Goal: Feedback & Contribution: Contribute content

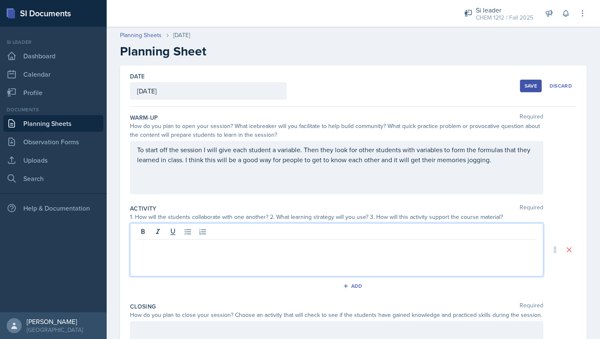
click at [538, 158] on div "To start off the session I will give each student a variable. Then they look fo…" at bounding box center [353, 167] width 447 height 53
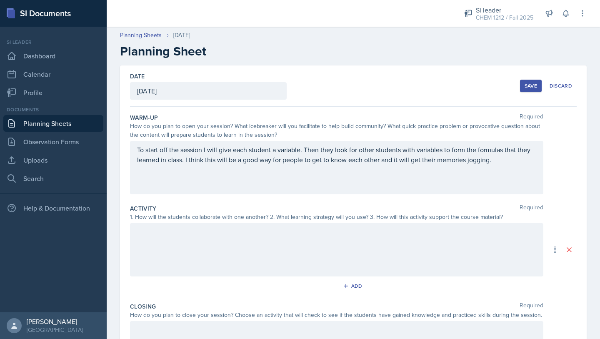
click at [227, 246] on div at bounding box center [337, 249] width 414 height 53
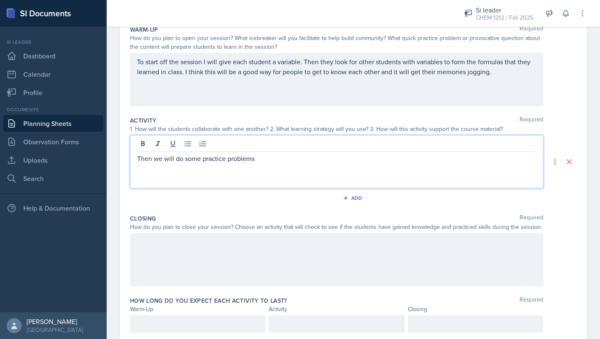
scroll to position [115, 0]
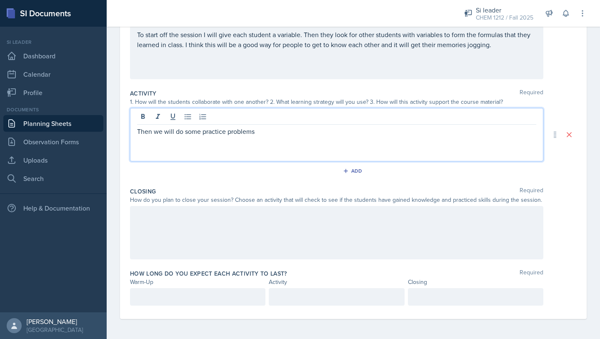
click at [211, 291] on div at bounding box center [197, 297] width 135 height 18
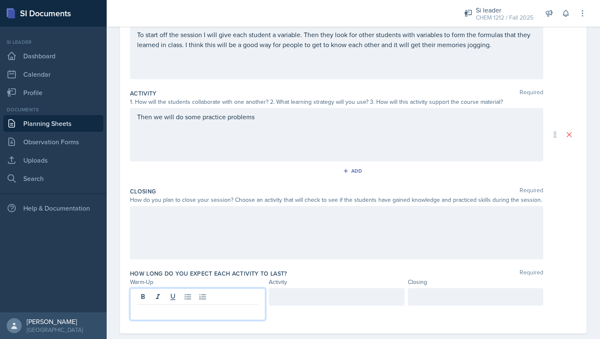
scroll to position [130, 0]
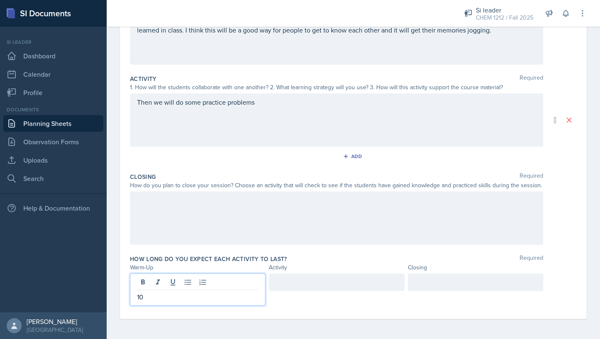
click at [319, 278] on div at bounding box center [336, 282] width 135 height 18
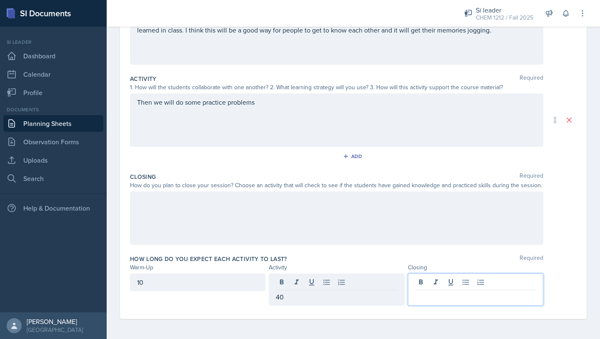
click at [419, 283] on div at bounding box center [475, 289] width 135 height 32
click at [282, 109] on div "Then we will do some practice problems" at bounding box center [337, 119] width 414 height 53
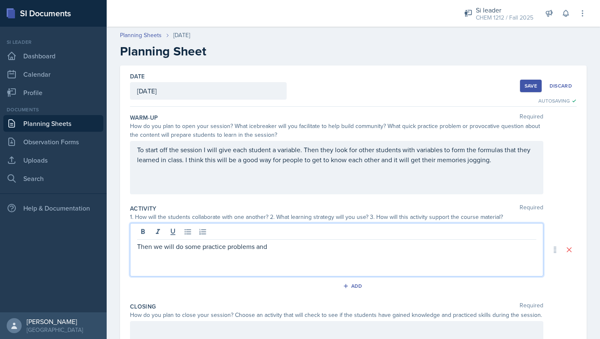
scroll to position [115, 0]
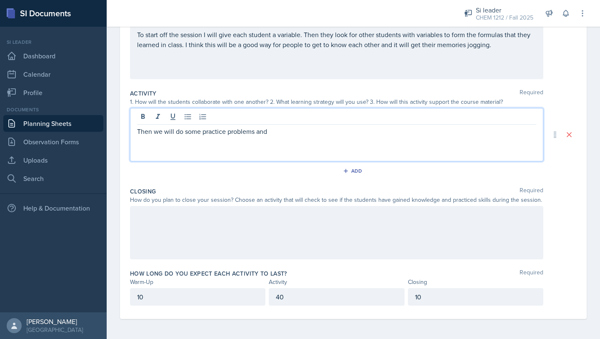
drag, startPoint x: 296, startPoint y: 133, endPoint x: 553, endPoint y: 124, distance: 257.8
click at [553, 124] on div "Then we will do some practice problems and" at bounding box center [353, 134] width 447 height 53
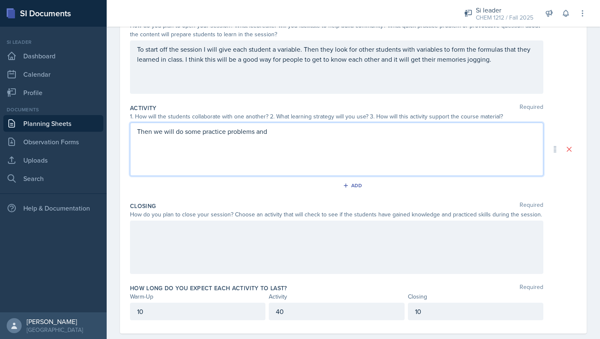
click at [295, 137] on div "Then we will do some practice problems and" at bounding box center [337, 149] width 414 height 53
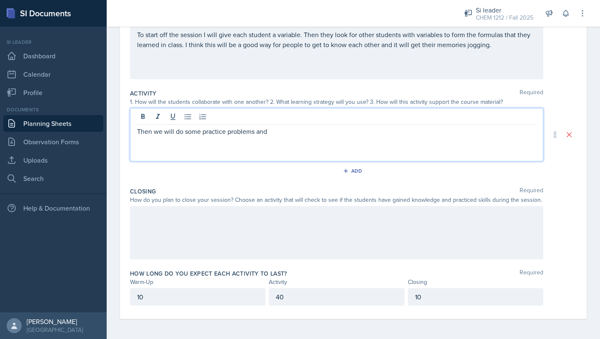
click at [302, 133] on p "Then we will do some practice problems and" at bounding box center [336, 131] width 399 height 10
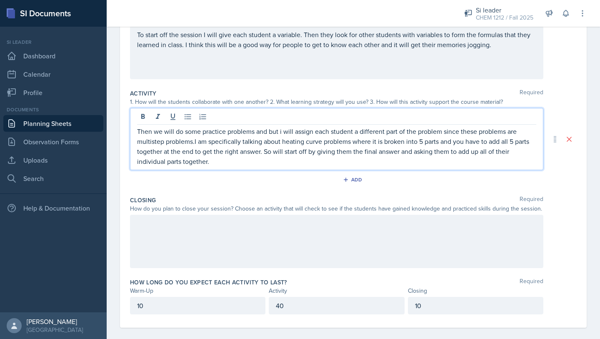
click at [201, 224] on div at bounding box center [337, 241] width 414 height 53
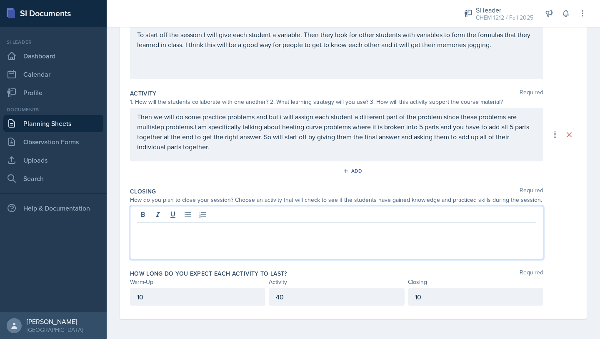
click at [184, 228] on p at bounding box center [336, 229] width 399 height 10
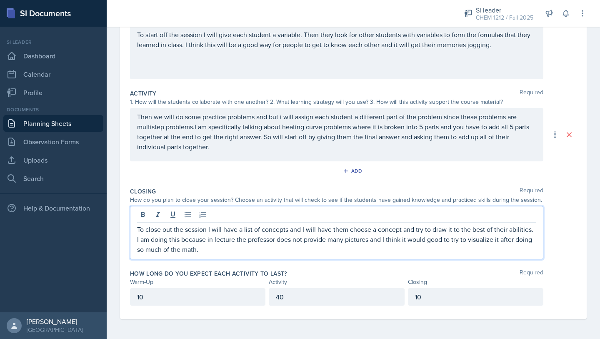
scroll to position [0, 0]
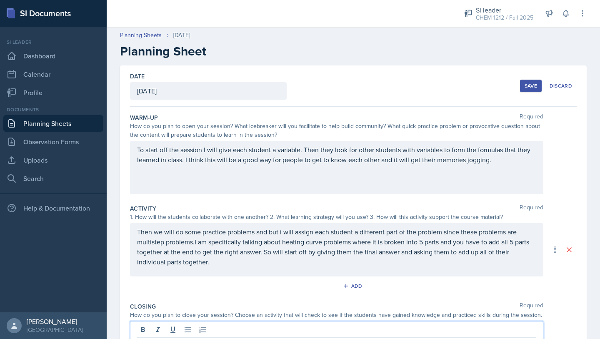
click at [534, 78] on div "Save Discard" at bounding box center [548, 85] width 57 height 19
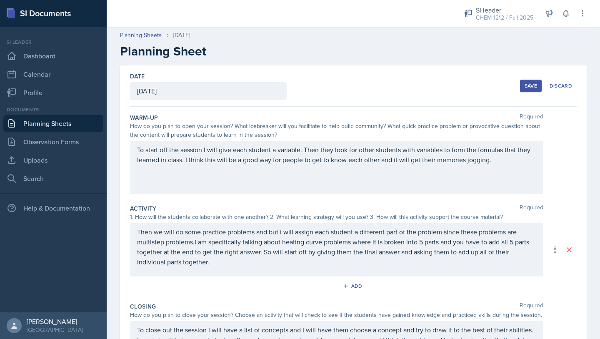
click at [529, 83] on div "Save" at bounding box center [531, 86] width 13 height 7
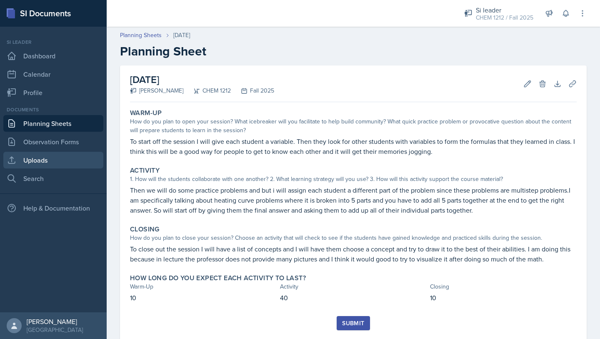
click at [48, 168] on link "Uploads" at bounding box center [53, 160] width 100 height 17
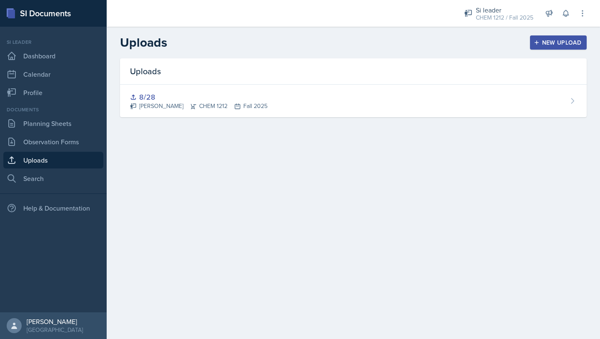
click at [571, 46] on div "New Upload" at bounding box center [559, 42] width 46 height 7
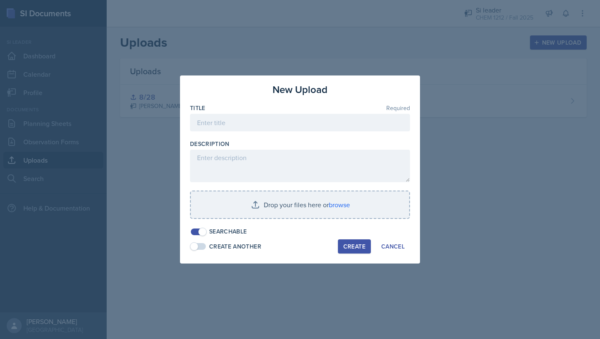
click at [321, 131] on div at bounding box center [300, 135] width 220 height 8
click at [300, 127] on input at bounding box center [300, 123] width 220 height 18
type input "9/4"
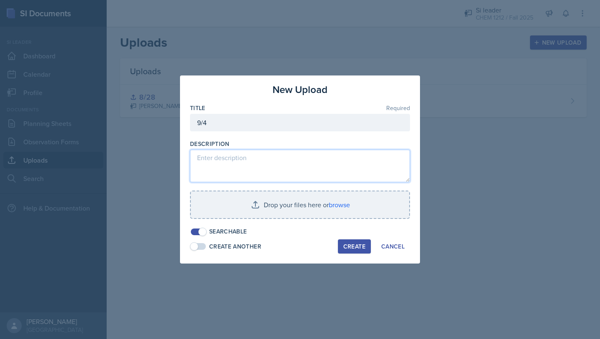
click at [251, 164] on textarea at bounding box center [300, 166] width 220 height 33
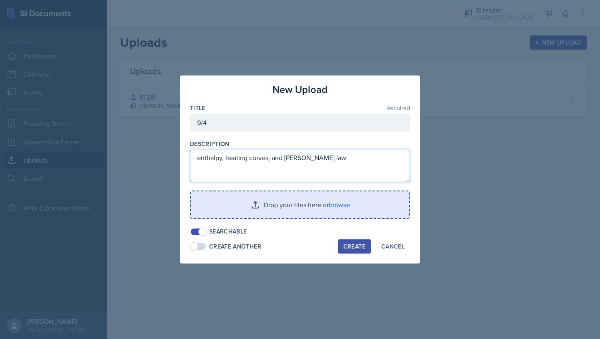
type textarea "enthalpy, heating curves, and [PERSON_NAME] law"
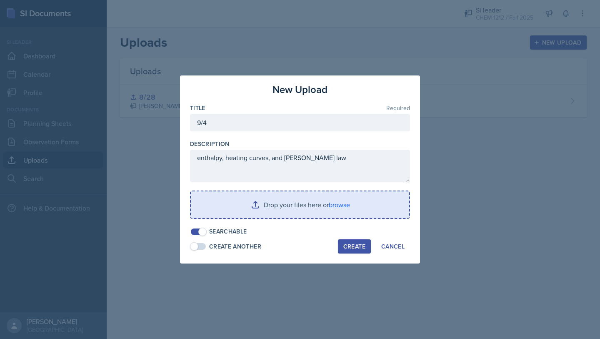
click at [346, 205] on input "file" at bounding box center [300, 204] width 218 height 27
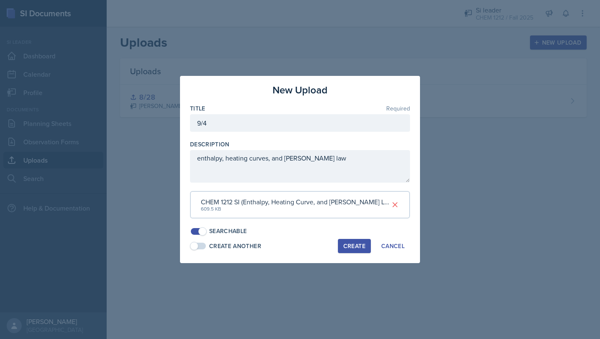
click at [357, 248] on div "Create" at bounding box center [355, 246] width 22 height 7
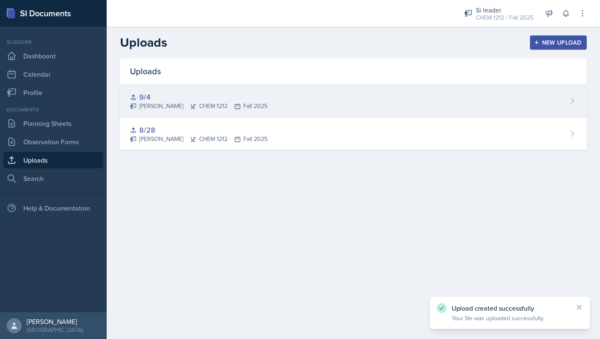
click at [421, 104] on div "9/4 [PERSON_NAME] CHEM 1212 Fall 2025" at bounding box center [353, 101] width 467 height 33
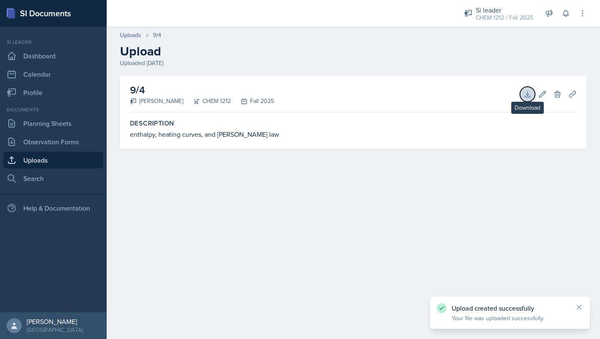
click at [527, 95] on icon at bounding box center [528, 94] width 8 height 8
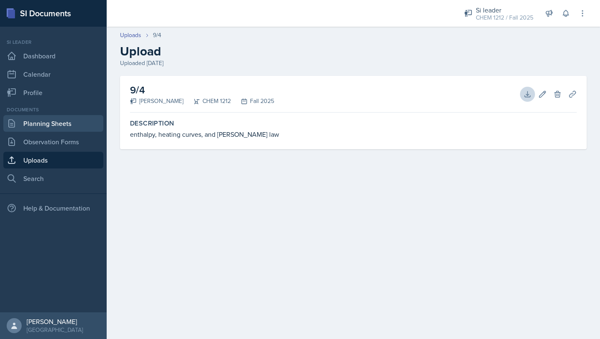
click at [50, 128] on link "Planning Sheets" at bounding box center [53, 123] width 100 height 17
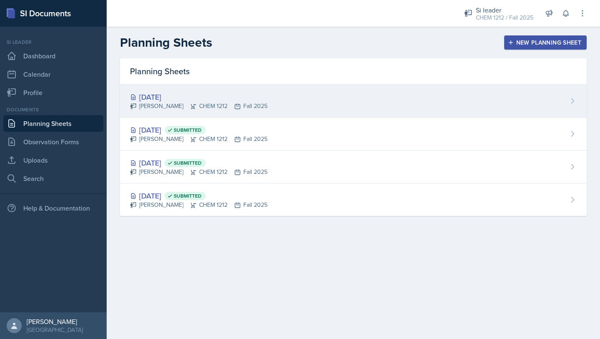
click at [323, 102] on div "[DATE] [PERSON_NAME] CHEM 1212 Fall 2025" at bounding box center [353, 101] width 467 height 33
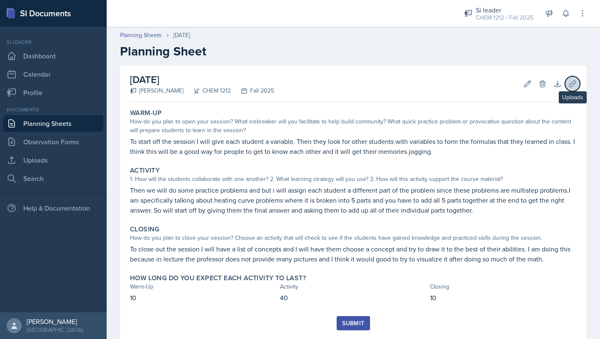
click at [569, 87] on icon at bounding box center [572, 83] width 6 height 6
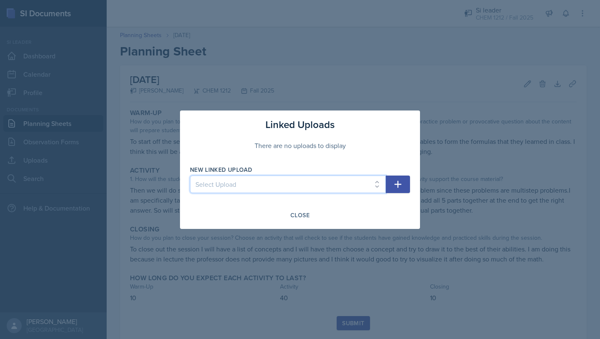
click at [351, 186] on select "Select Upload 8/28 9/4" at bounding box center [288, 185] width 196 height 18
click at [269, 179] on select "Select Upload 8/28 9/4" at bounding box center [288, 185] width 196 height 18
select select "fc0f1657-5919-4864-8694-92ef2fc0cefb"
click at [400, 188] on icon "button" at bounding box center [398, 184] width 10 height 10
select select
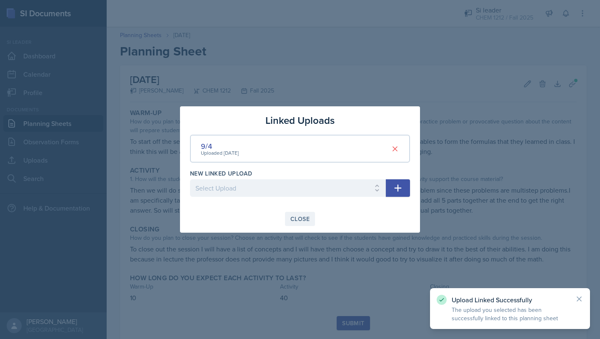
click at [299, 216] on div "Close" at bounding box center [300, 219] width 19 height 7
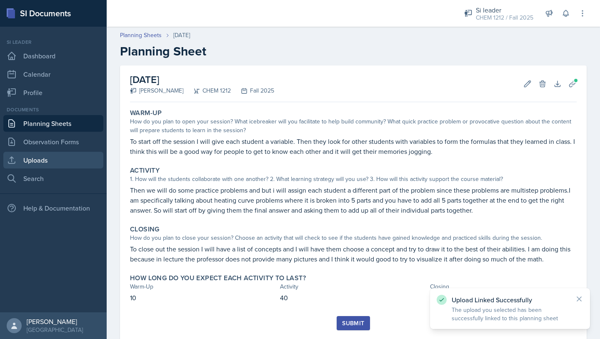
click at [26, 156] on link "Uploads" at bounding box center [53, 160] width 100 height 17
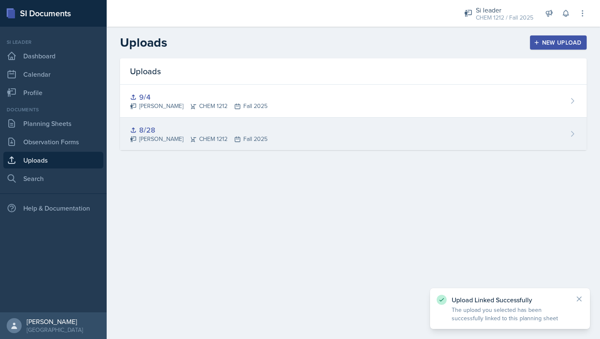
click at [208, 135] on div "[PERSON_NAME] CHEM 1212 Fall 2025" at bounding box center [199, 139] width 138 height 9
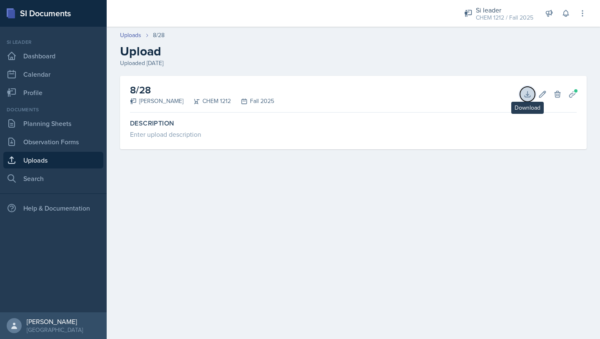
click at [526, 97] on icon at bounding box center [528, 94] width 8 height 8
